Goal: Task Accomplishment & Management: Manage account settings

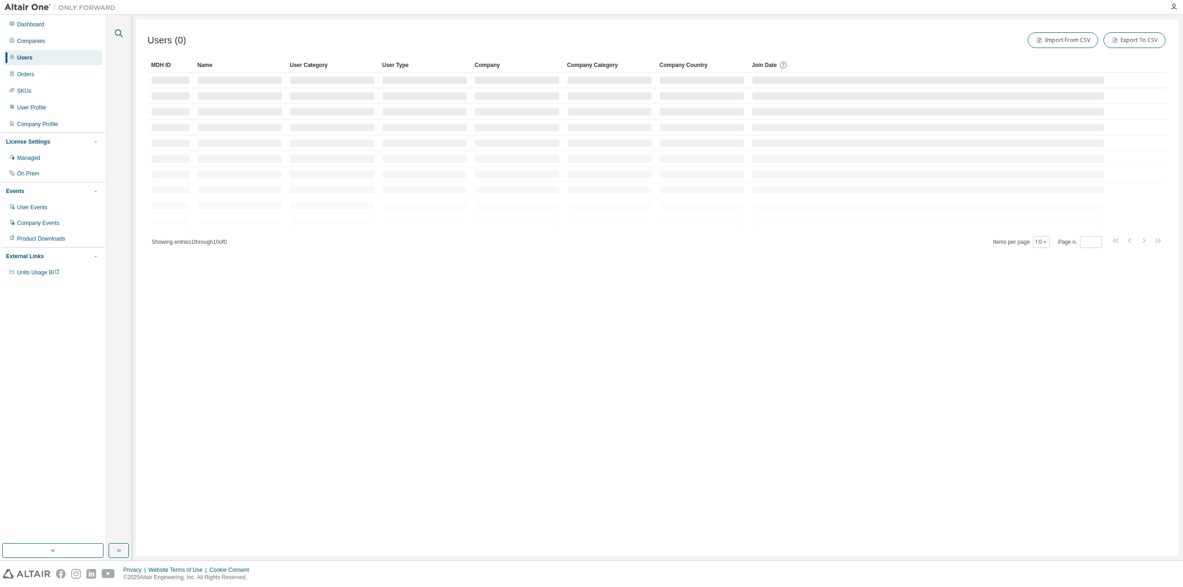
click at [119, 34] on icon "button" at bounding box center [118, 33] width 11 height 11
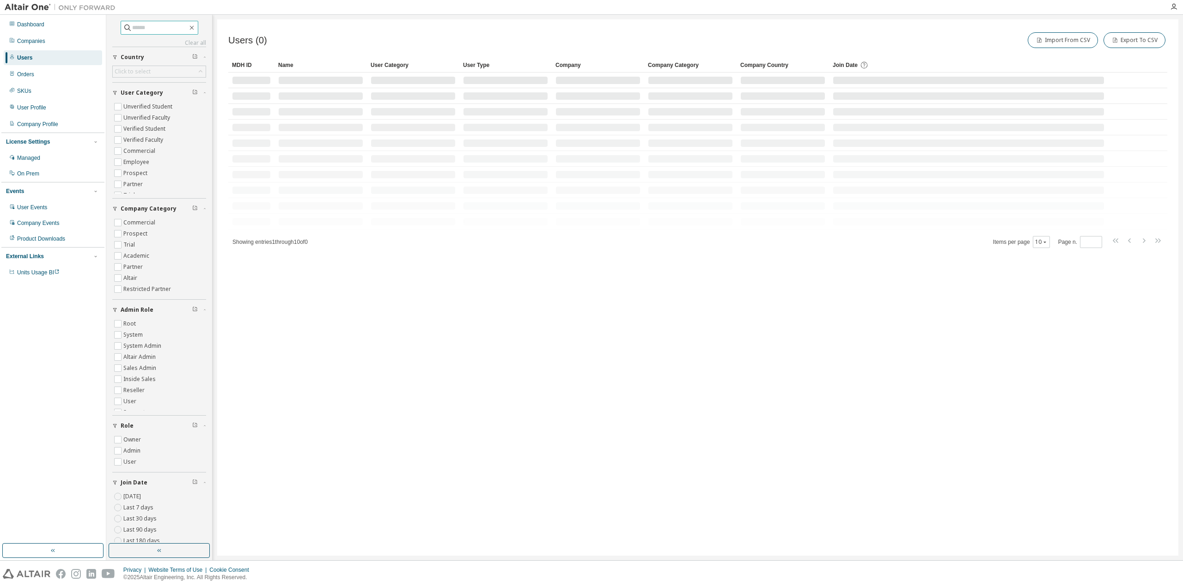
click at [133, 30] on input "text" at bounding box center [159, 27] width 55 height 9
paste input "**********"
type input "**********"
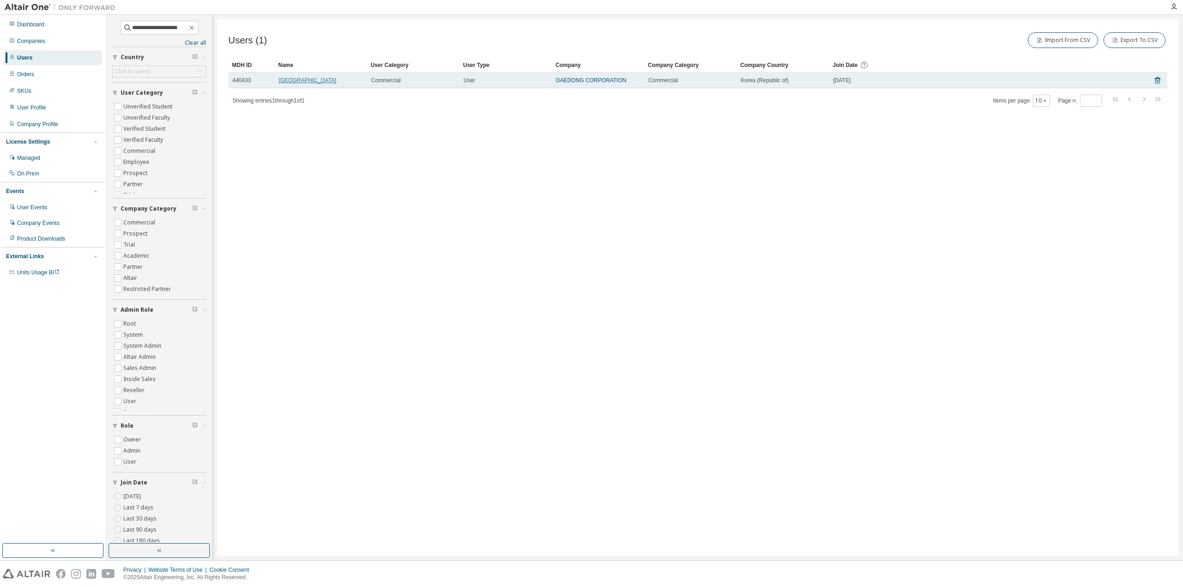
click at [285, 79] on link "Enjin Park" at bounding box center [308, 80] width 58 height 6
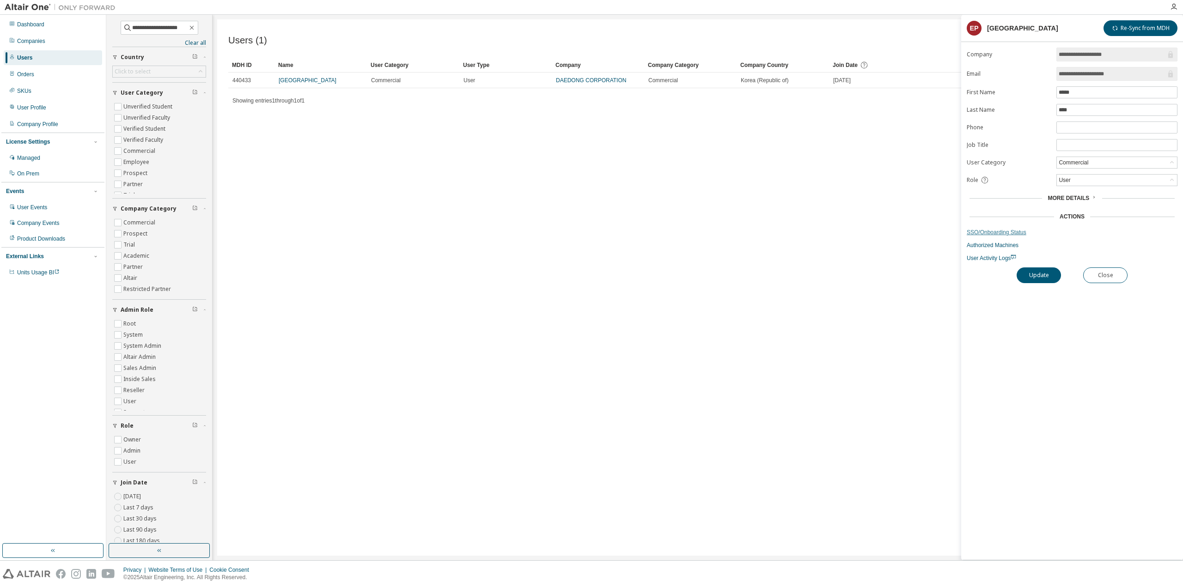
click at [996, 230] on link "SSO/Onboarding Status" at bounding box center [1071, 232] width 211 height 7
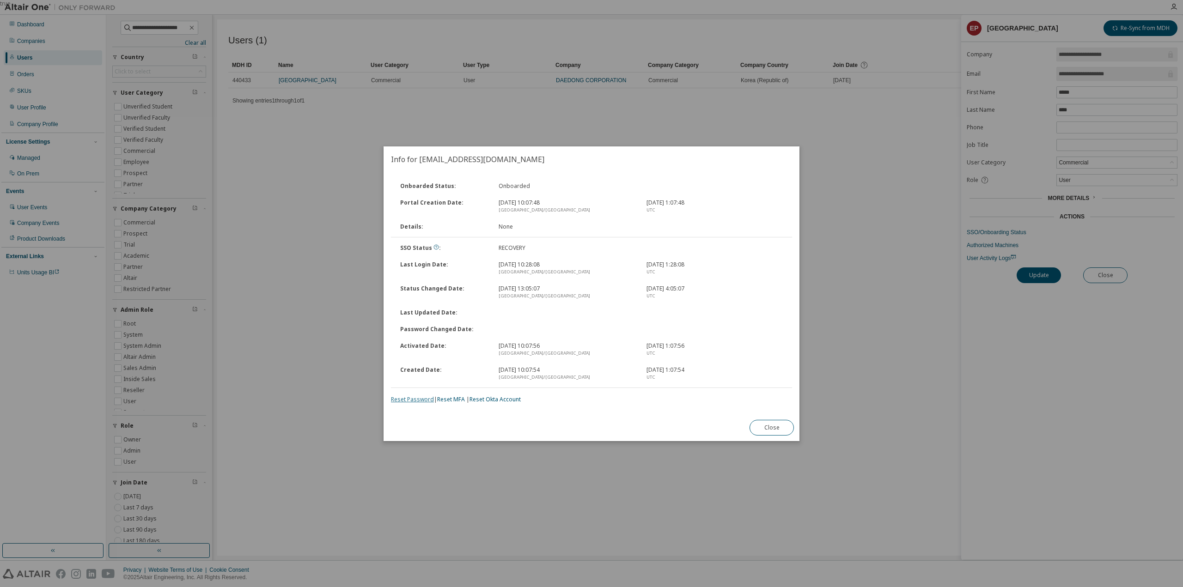
click at [413, 398] on link "Reset Password" at bounding box center [412, 399] width 43 height 8
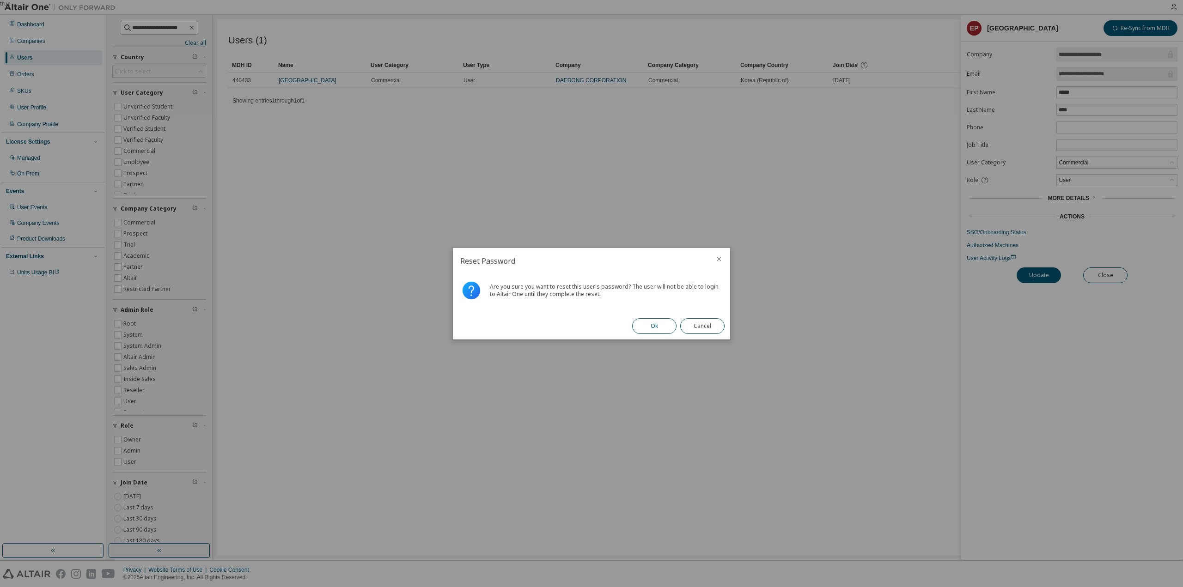
click at [657, 330] on button "Ok" at bounding box center [654, 326] width 44 height 16
click at [711, 324] on button "Close" at bounding box center [702, 326] width 44 height 16
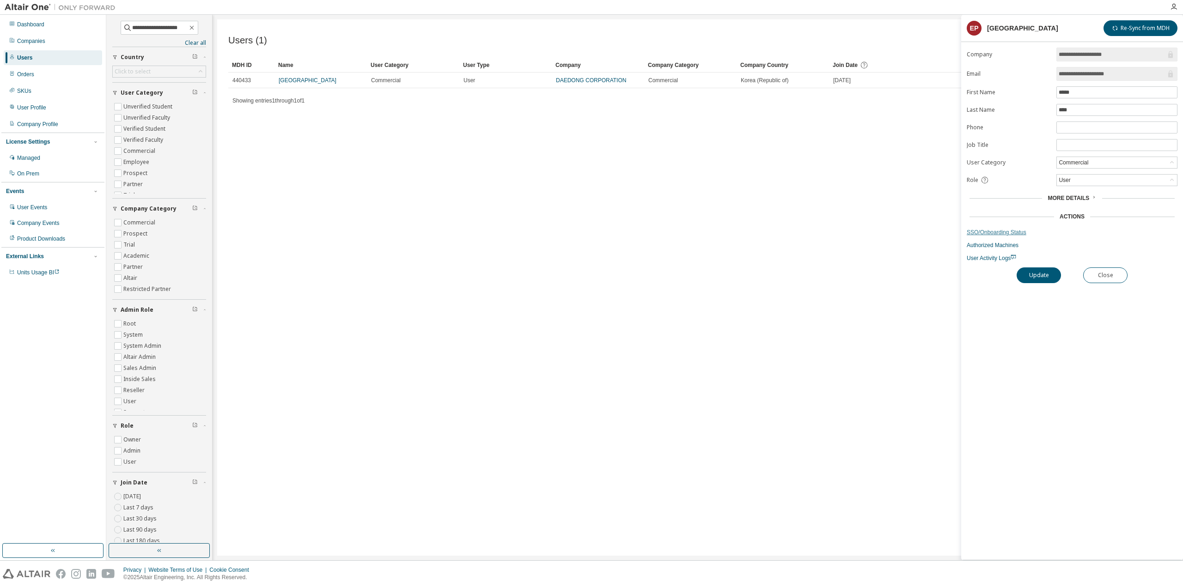
click at [985, 232] on link "SSO/Onboarding Status" at bounding box center [1071, 232] width 211 height 7
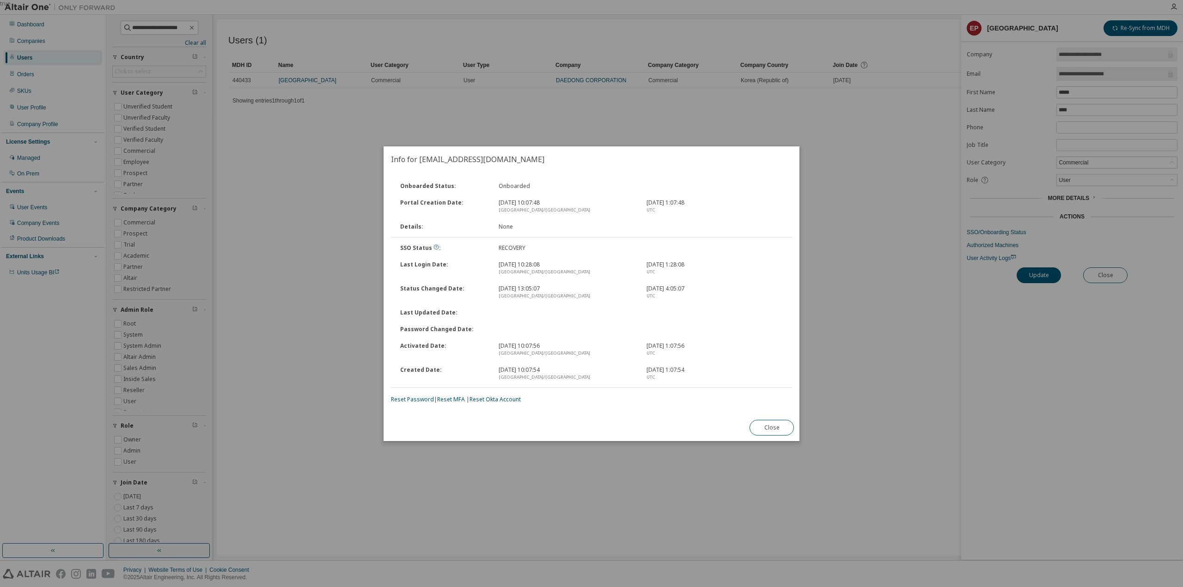
click at [546, 459] on div "true" at bounding box center [591, 293] width 1183 height 587
